Goal: Task Accomplishment & Management: Complete application form

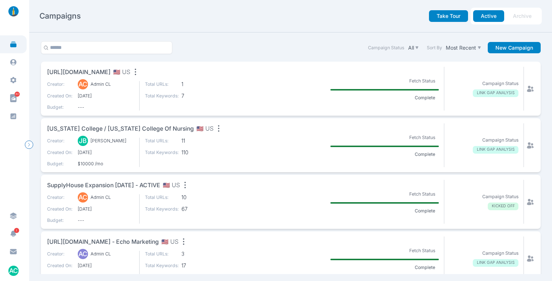
click at [246, 32] on nav "Campaigns Take Tour Active Archive" at bounding box center [290, 16] width 523 height 32
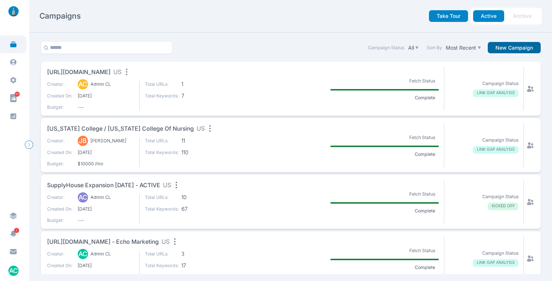
click at [504, 51] on button "New Campaign" at bounding box center [514, 48] width 53 height 12
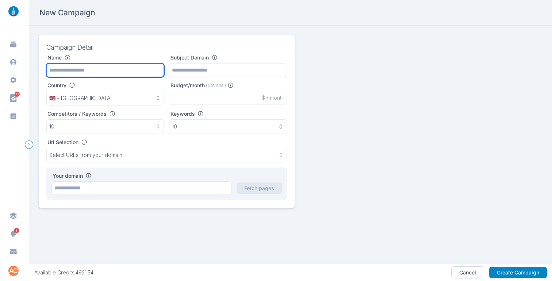
click at [95, 68] on input "text" at bounding box center [105, 70] width 118 height 14
paste input "**********"
type input "**********"
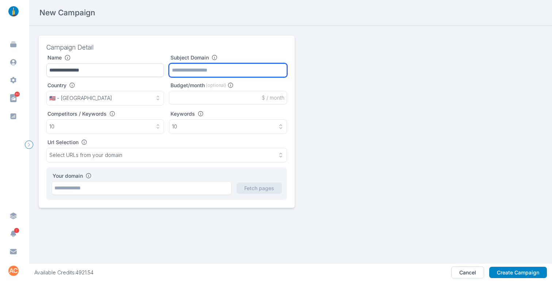
paste input "**********"
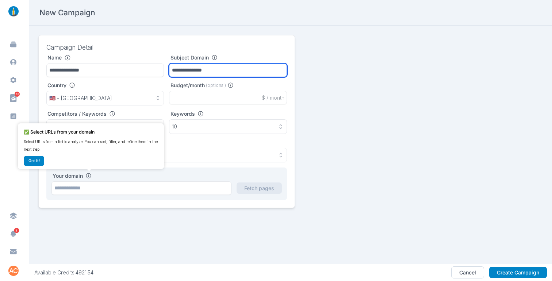
type input "**********"
click at [111, 159] on div "✅ Select URLs from your domain Select URLs from a list to analyze. You can sort…" at bounding box center [91, 146] width 134 height 40
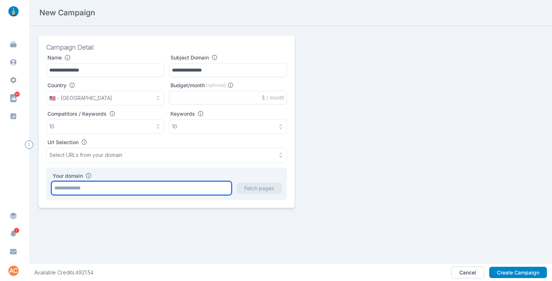
click at [128, 191] on input "text" at bounding box center [141, 188] width 180 height 14
paste input "**********"
type input "**********"
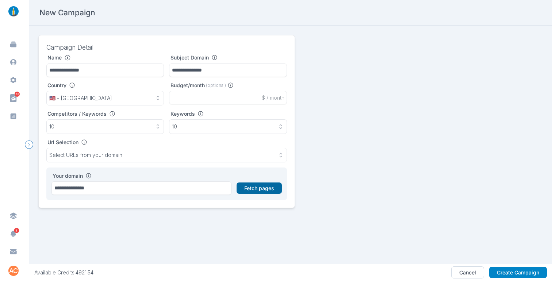
click at [261, 189] on button "Fetch pages" at bounding box center [258, 188] width 45 height 12
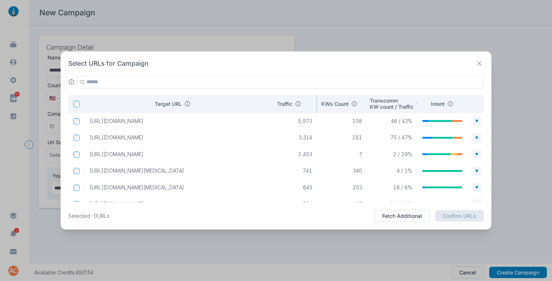
click at [280, 105] on p "Traffic" at bounding box center [284, 104] width 15 height 7
click at [278, 106] on p "Traffic" at bounding box center [284, 104] width 15 height 7
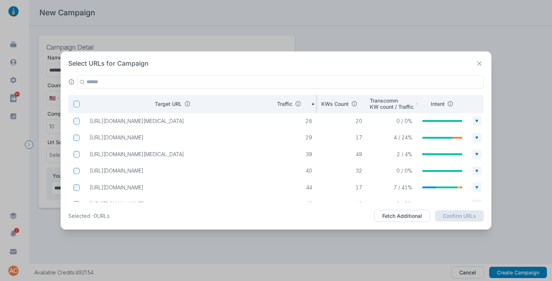
click at [279, 103] on p "Traffic" at bounding box center [284, 104] width 15 height 7
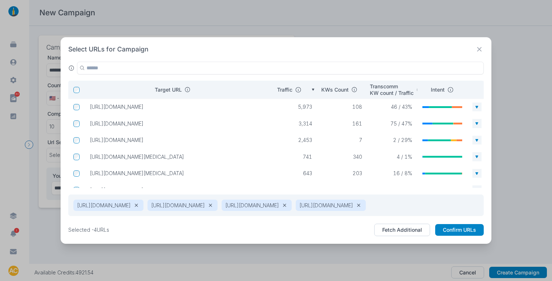
click at [77, 152] on td at bounding box center [76, 157] width 16 height 12
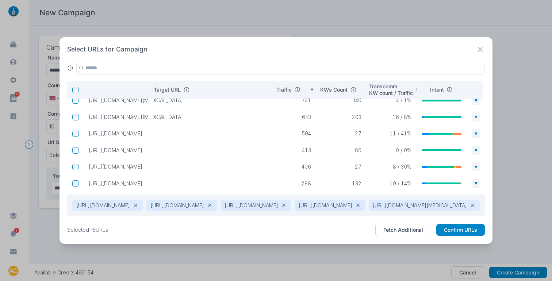
scroll to position [47, 0]
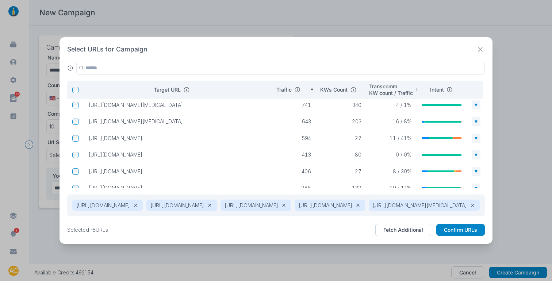
drag, startPoint x: 179, startPoint y: 134, endPoint x: 86, endPoint y: 132, distance: 93.4
click at [89, 135] on p "https://www.alethahealth.com/en-us/mark" at bounding box center [175, 138] width 172 height 7
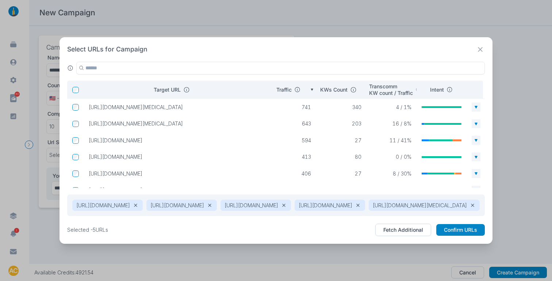
copy p "https://www.alethahealth.com/en-us/mark"
click at [338, 137] on p "27" at bounding box center [341, 140] width 40 height 7
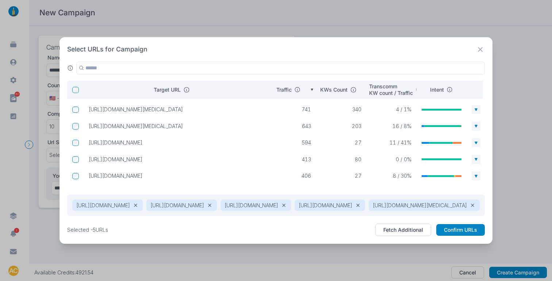
scroll to position [0, 0]
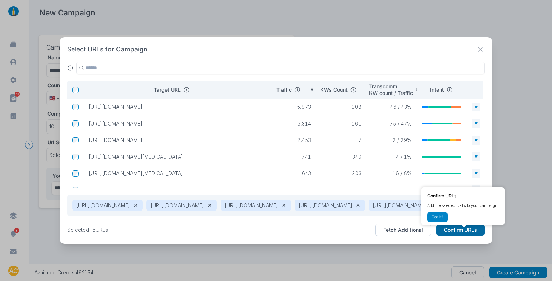
click at [466, 233] on button "Confirm URLs" at bounding box center [460, 230] width 49 height 12
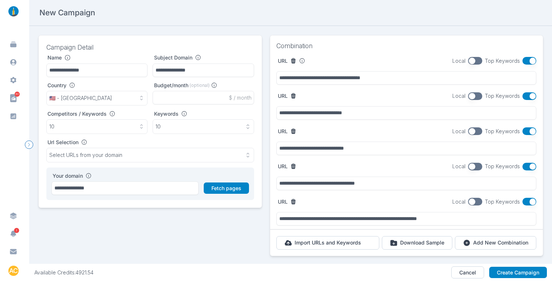
click at [524, 62] on button "button" at bounding box center [529, 61] width 14 height 8
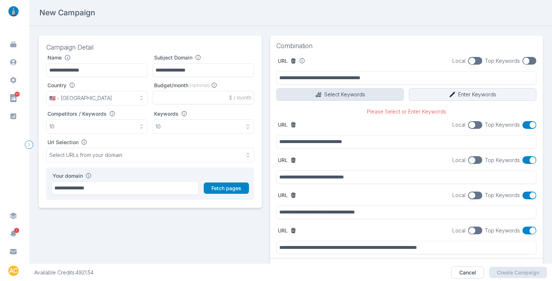
click at [315, 93] on icon "button" at bounding box center [318, 94] width 7 height 7
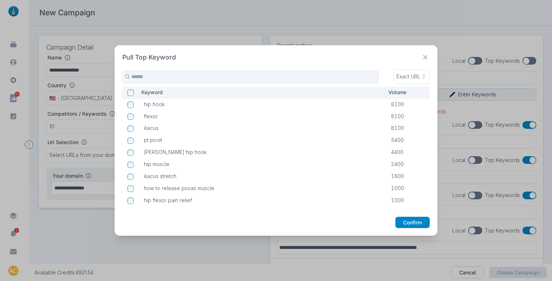
click at [427, 56] on icon at bounding box center [425, 57] width 4 height 4
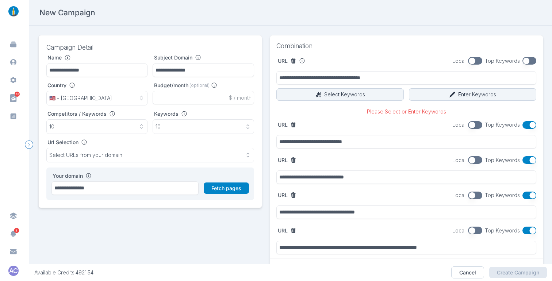
click at [526, 60] on button "button" at bounding box center [529, 61] width 14 height 8
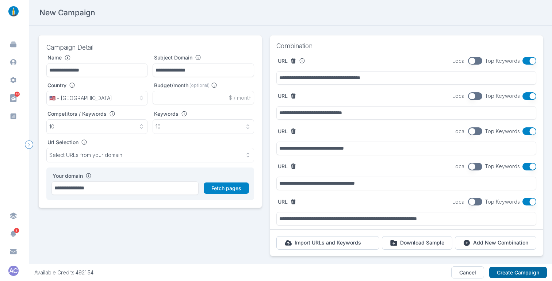
click at [527, 272] on button "Create Campaign" at bounding box center [518, 273] width 58 height 12
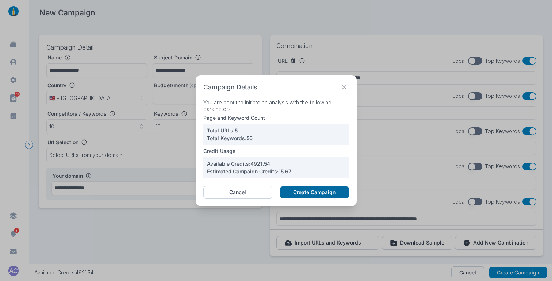
click at [313, 194] on button "Create Campaign" at bounding box center [314, 192] width 69 height 12
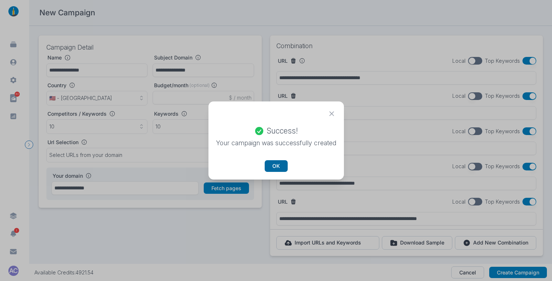
click at [274, 165] on button "OK" at bounding box center [276, 166] width 23 height 12
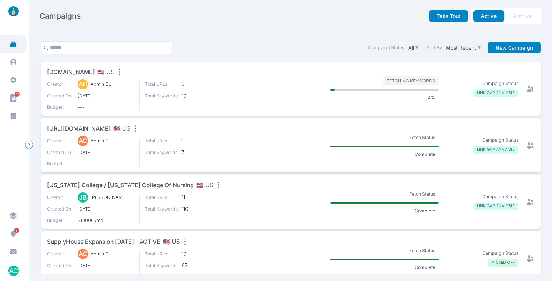
click at [119, 72] on icon "button" at bounding box center [119, 72] width 1 height 7
click at [245, 35] on section "Campaign Status All Sort By Most Recent New Campaign alethahealth.com 🇺🇸 US Edi…" at bounding box center [290, 156] width 523 height 249
drag, startPoint x: 47, startPoint y: 71, endPoint x: 205, endPoint y: 38, distance: 161.1
click at [102, 73] on div "alethahealth.com 🇺🇸 US" at bounding box center [146, 73] width 199 height 13
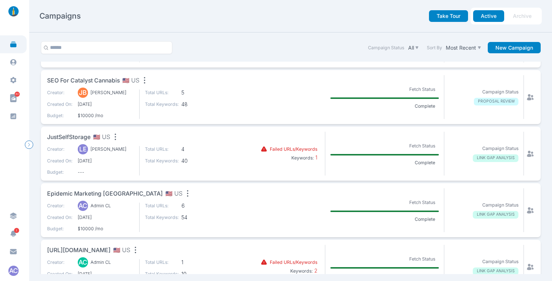
scroll to position [281, 0]
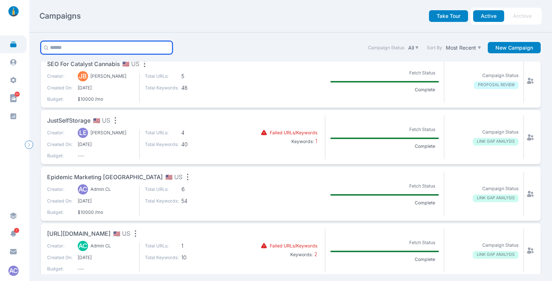
click at [115, 50] on input "text" at bounding box center [107, 47] width 132 height 13
type input "*****"
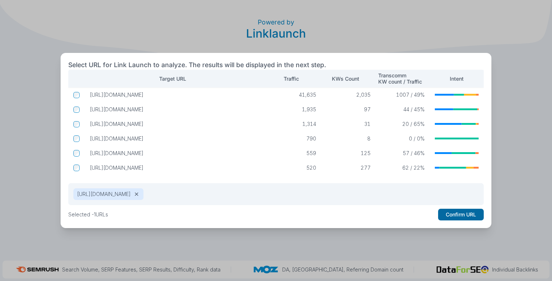
click at [460, 212] on button "Confirm URL" at bounding box center [461, 215] width 46 height 12
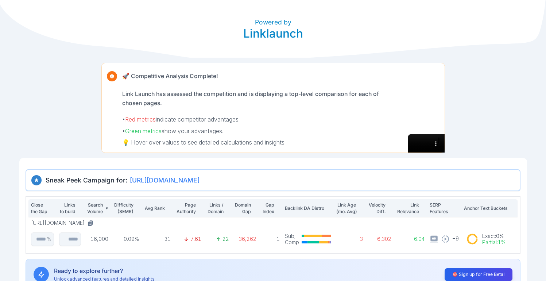
click at [424, 134] on video at bounding box center [426, 143] width 36 height 18
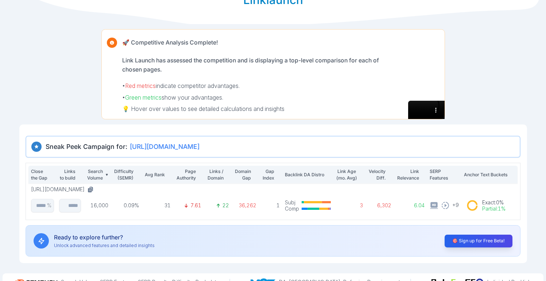
scroll to position [46, 0]
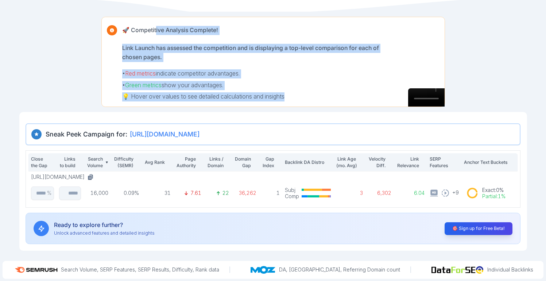
click at [410, 104] on div "🚀 Competitive Analysis Complete! Link Launch has assessed the competition and i…" at bounding box center [273, 62] width 344 height 90
click at [336, 92] on p "💡 Hover over values to see detailed calculations and insights" at bounding box center [255, 96] width 266 height 9
drag, startPoint x: 391, startPoint y: 78, endPoint x: 92, endPoint y: 30, distance: 302.3
click at [101, 30] on div "Powered by Linklaunch 🚀 Competitive Analysis Complete! Link Launch has assessed…" at bounding box center [273, 102] width 546 height 297
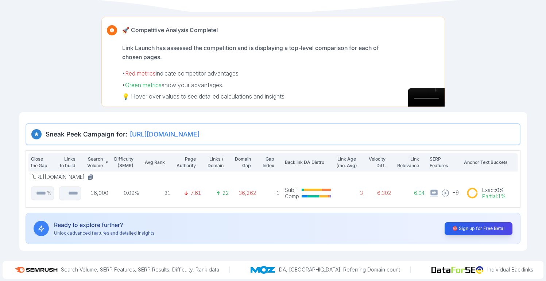
click at [92, 30] on div "Powered by Linklaunch 🚀 Competitive Analysis Complete! Link Launch has assessed…" at bounding box center [273, 102] width 546 height 297
click at [432, 93] on div "🚀 Competitive Analysis Complete! Link Launch has assessed the competition and i…" at bounding box center [273, 62] width 344 height 90
click at [459, 92] on div "Powered by Linklaunch 🚀 Competitive Analysis Complete! Link Launch has assessed…" at bounding box center [273, 102] width 546 height 297
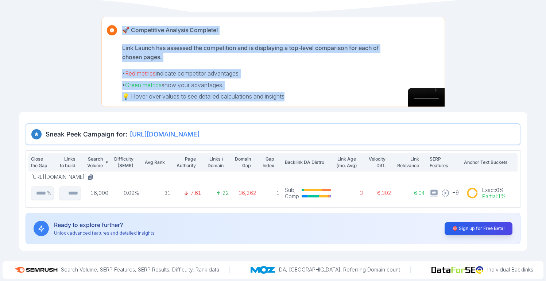
drag, startPoint x: 291, startPoint y: 90, endPoint x: 122, endPoint y: 32, distance: 178.8
click at [122, 32] on div "🚀 Competitive Analysis Complete! Link Launch has assessed the competition and i…" at bounding box center [255, 61] width 307 height 89
click at [152, 31] on p "🚀 Competitive Analysis Complete!" at bounding box center [170, 30] width 96 height 9
drag, startPoint x: 301, startPoint y: 97, endPoint x: 118, endPoint y: 29, distance: 195.1
click at [118, 29] on div "🚀 Competitive Analysis Complete! Link Launch has assessed the competition and i…" at bounding box center [255, 61] width 307 height 89
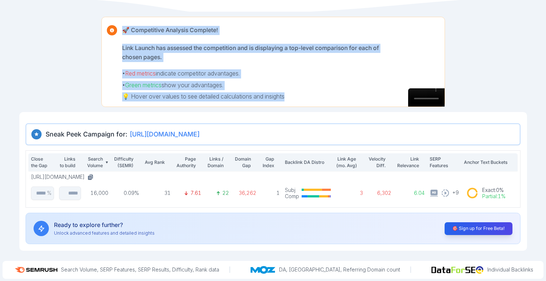
click at [123, 29] on p "🚀 Competitive Analysis Complete!" at bounding box center [170, 30] width 96 height 9
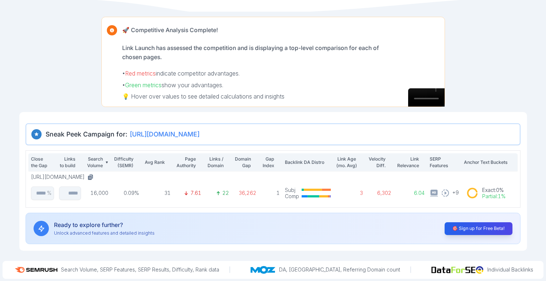
scroll to position [0, 0]
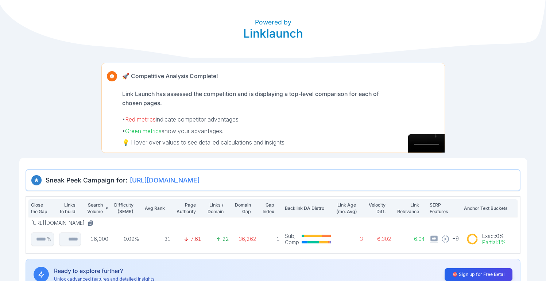
click at [499, 107] on div "Powered by Linklaunch 🚀 Competitive Analysis Complete! Link Launch has assessed…" at bounding box center [273, 148] width 546 height 297
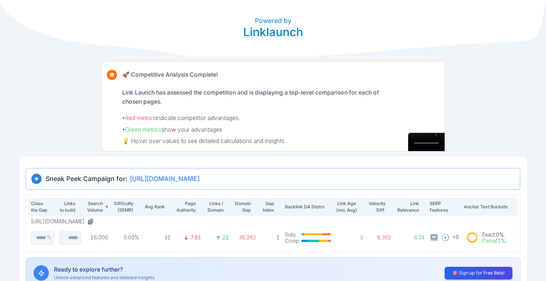
click at [531, 139] on div "Powered by Linklaunch 🚀 Competitive Analysis Complete! Link Launch has assessed…" at bounding box center [273, 147] width 546 height 297
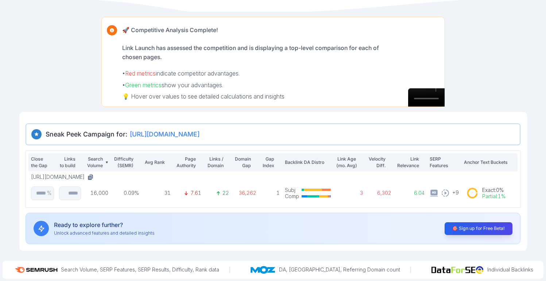
scroll to position [0, 0]
